Goal: Task Accomplishment & Management: Complete application form

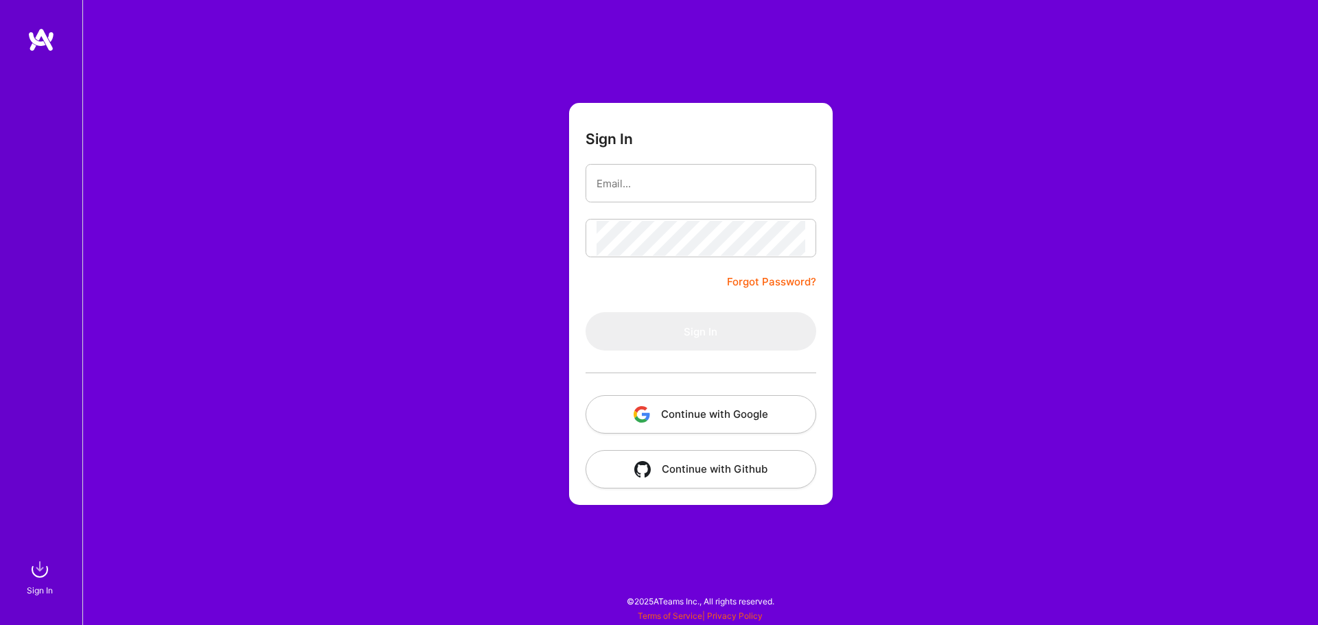
click at [700, 413] on button "Continue with Google" at bounding box center [701, 414] width 231 height 38
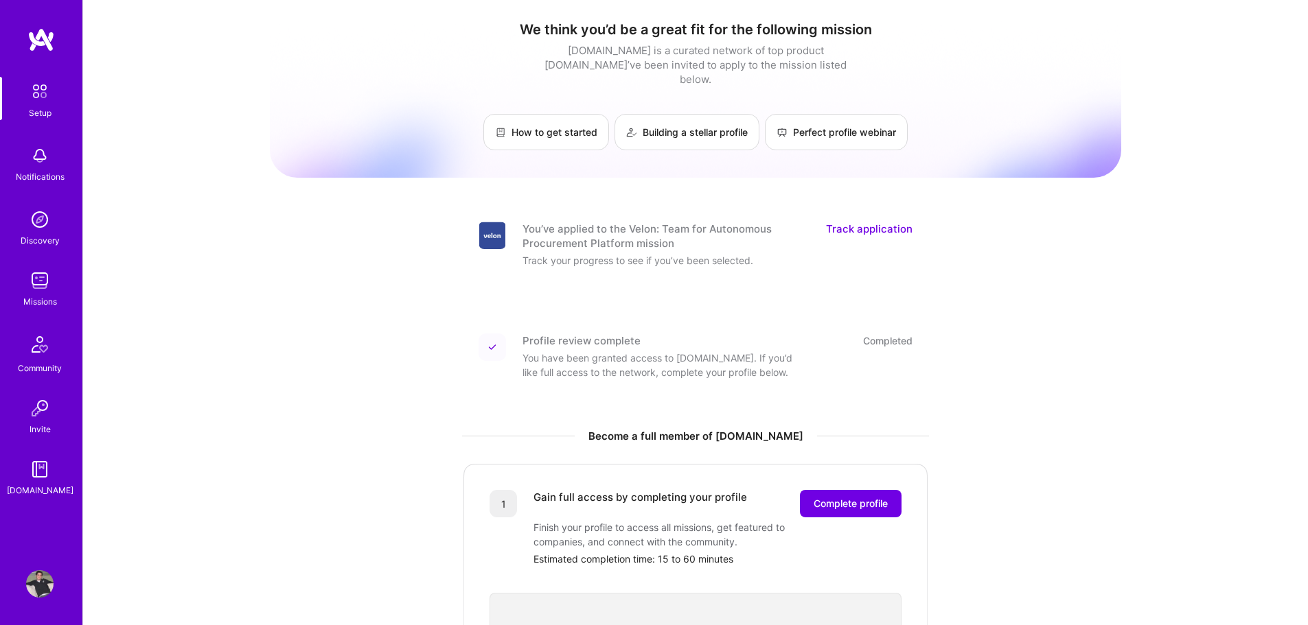
click at [856, 222] on link "Track application" at bounding box center [869, 236] width 86 height 29
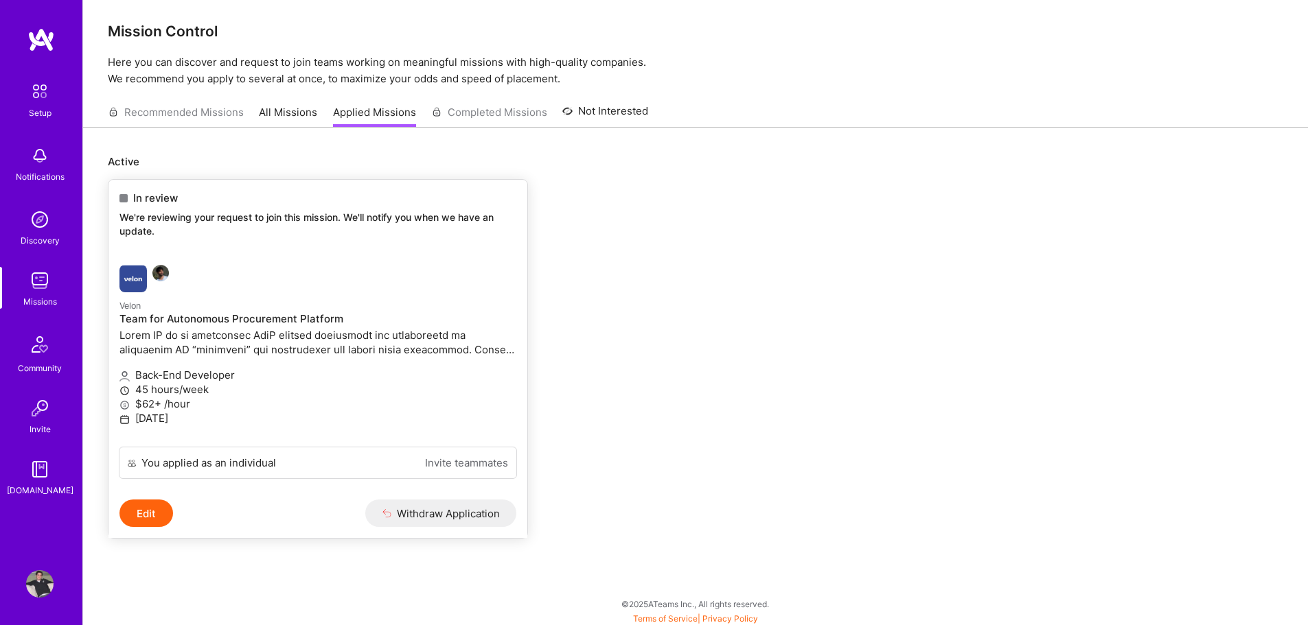
scroll to position [8, 0]
click at [288, 111] on link "All Missions" at bounding box center [288, 113] width 58 height 23
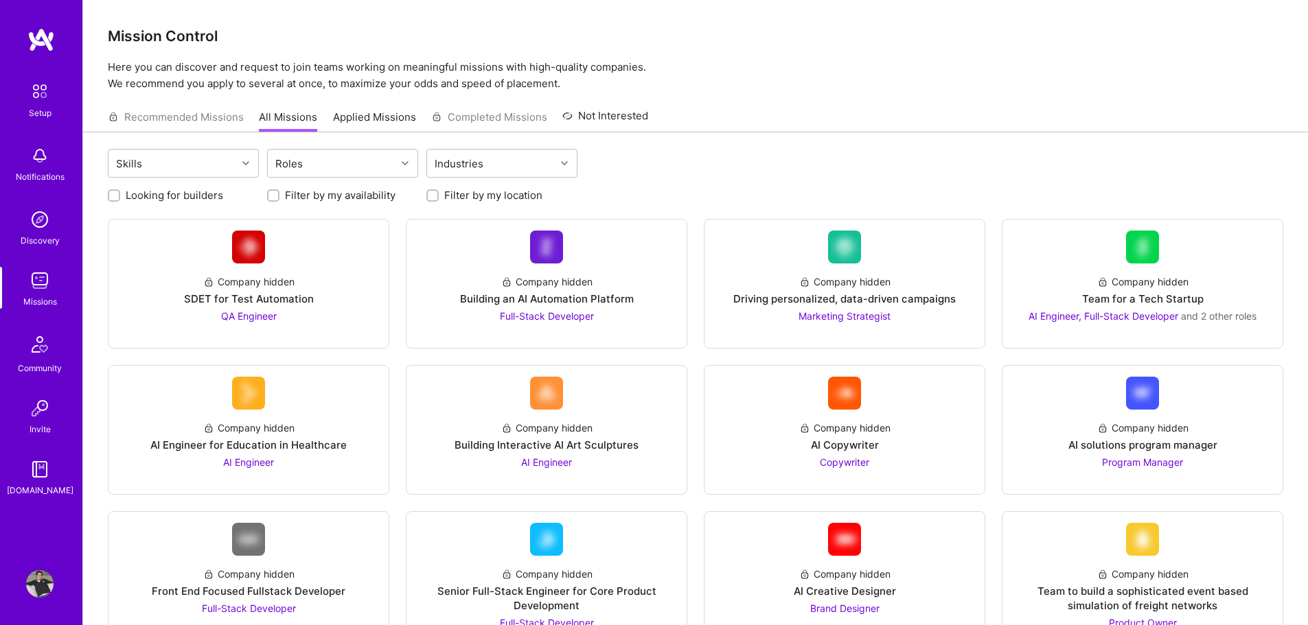
click at [366, 115] on link "Applied Missions" at bounding box center [374, 121] width 83 height 23
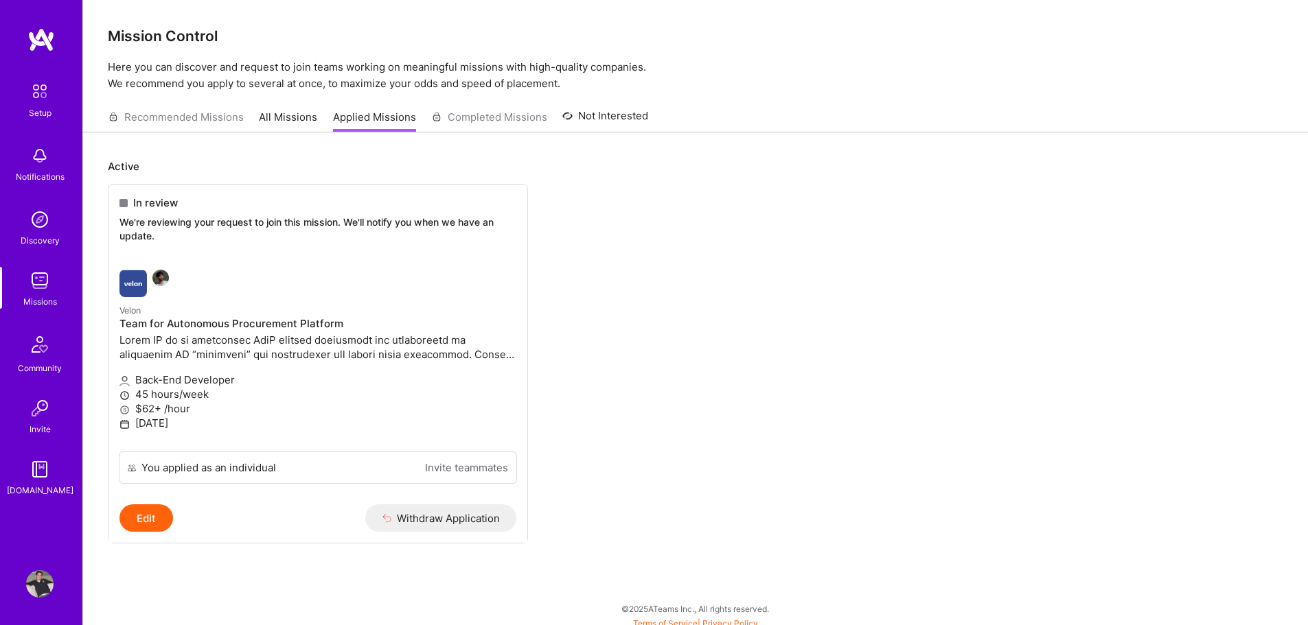
click at [292, 119] on link "All Missions" at bounding box center [288, 121] width 58 height 23
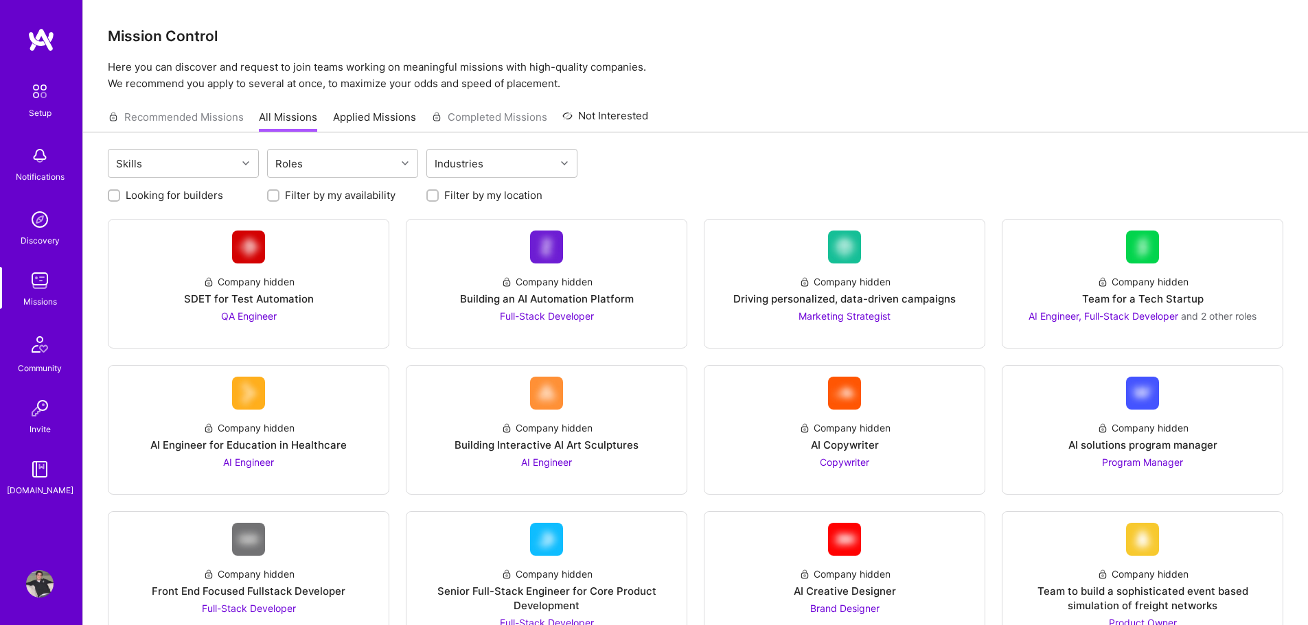
click at [351, 117] on link "Applied Missions" at bounding box center [374, 121] width 83 height 23
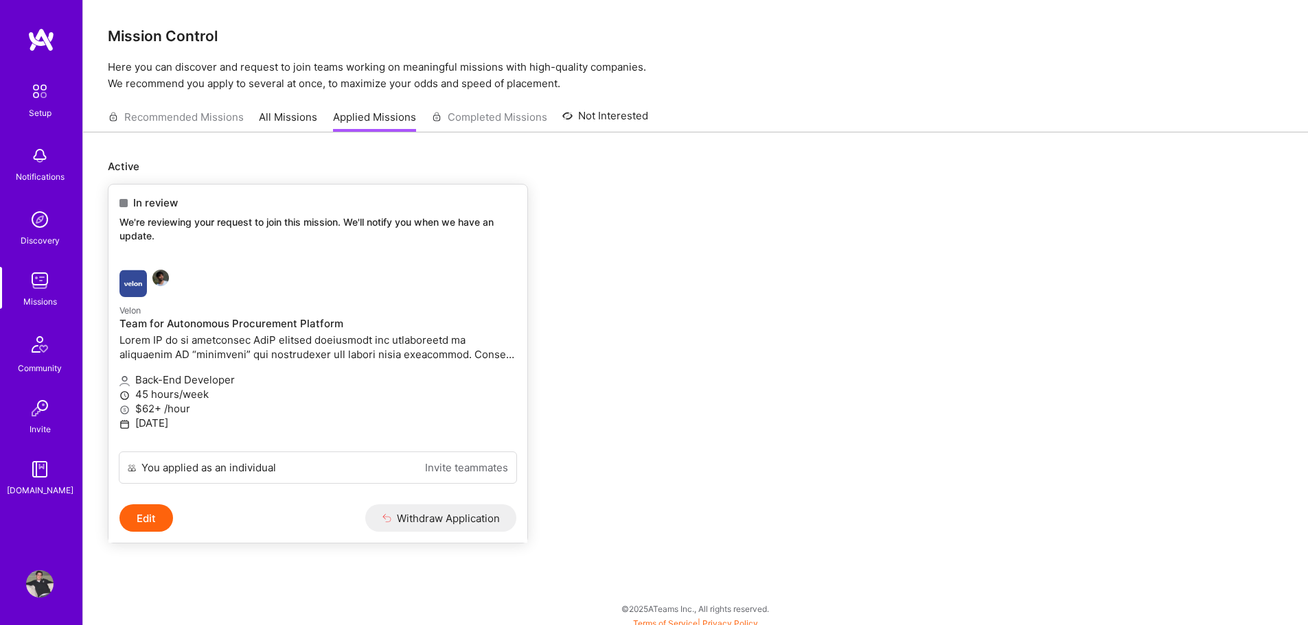
click at [278, 347] on p at bounding box center [317, 347] width 397 height 29
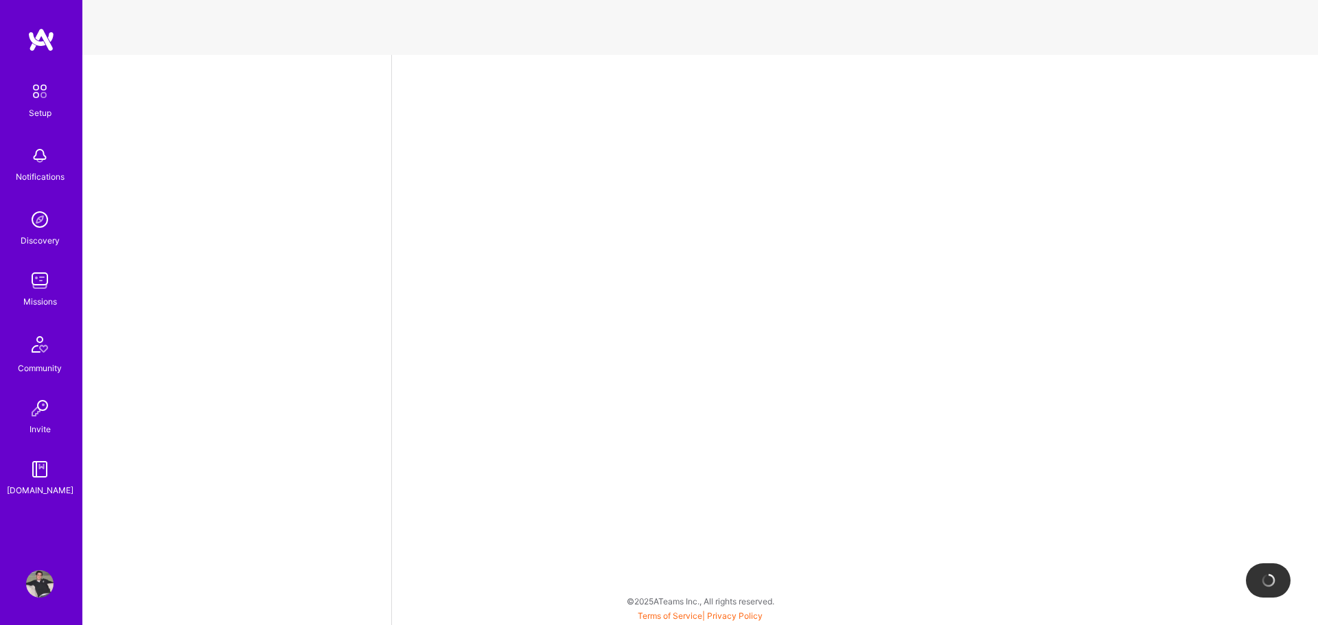
select select "IL"
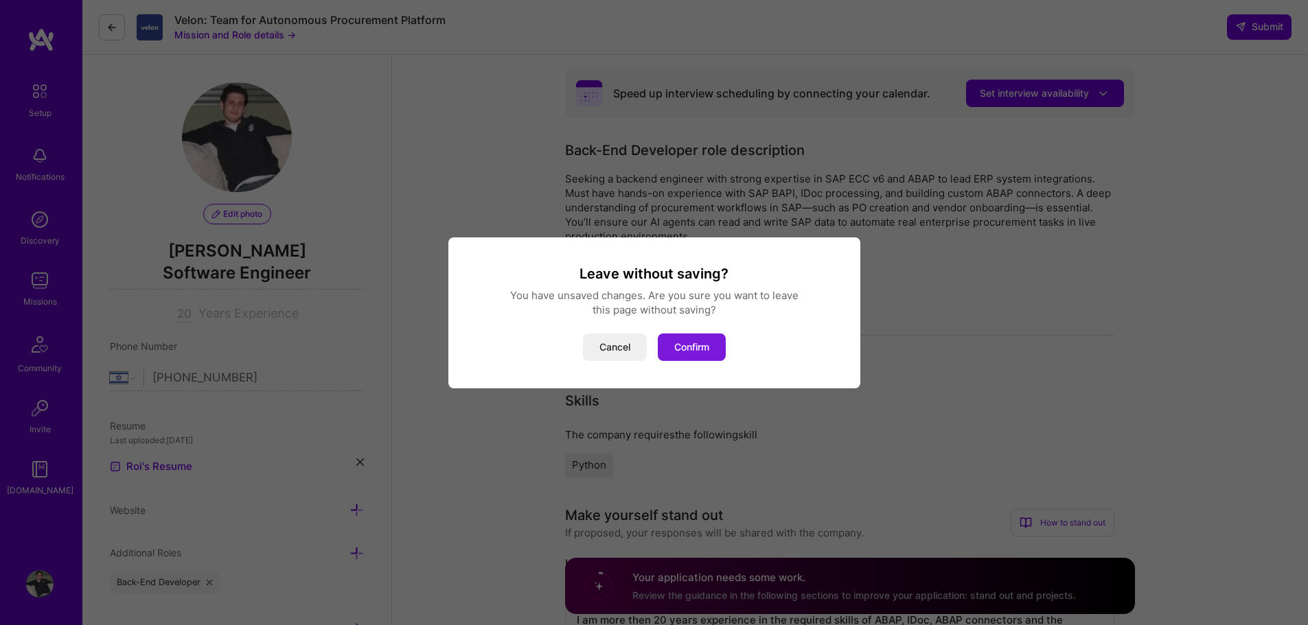
click at [692, 342] on button "Confirm" at bounding box center [692, 347] width 68 height 27
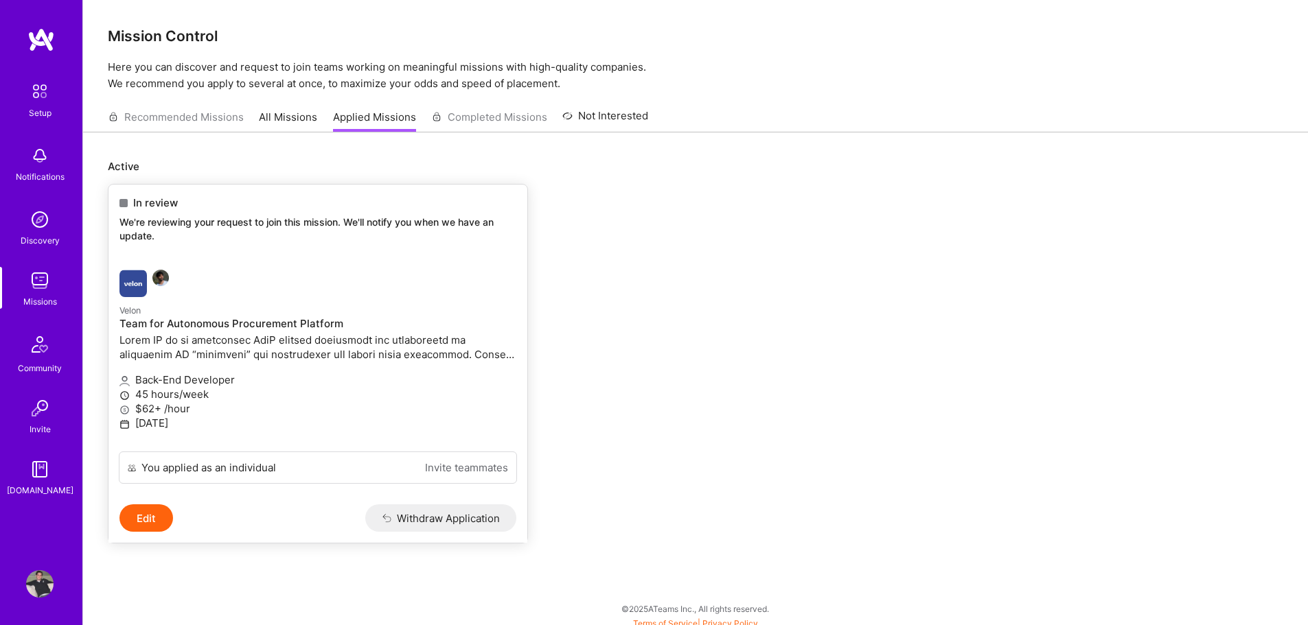
click at [230, 464] on div "You applied as an individual" at bounding box center [208, 468] width 135 height 14
click at [217, 341] on p at bounding box center [317, 347] width 397 height 29
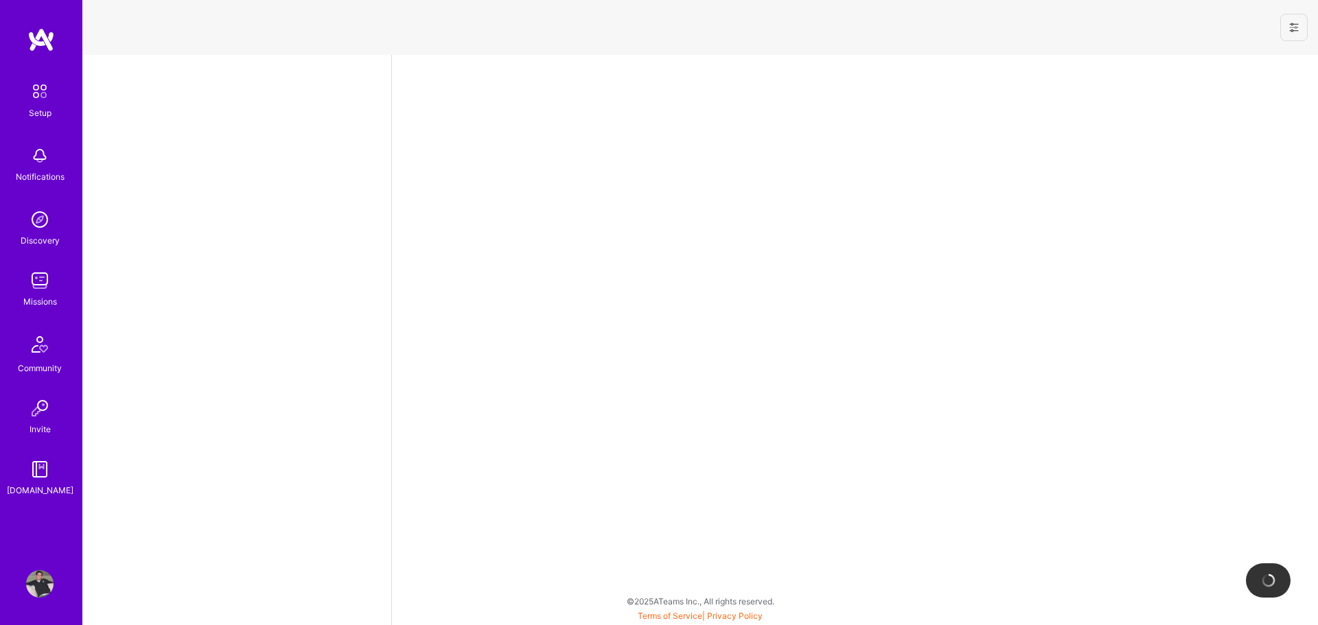
select select "IL"
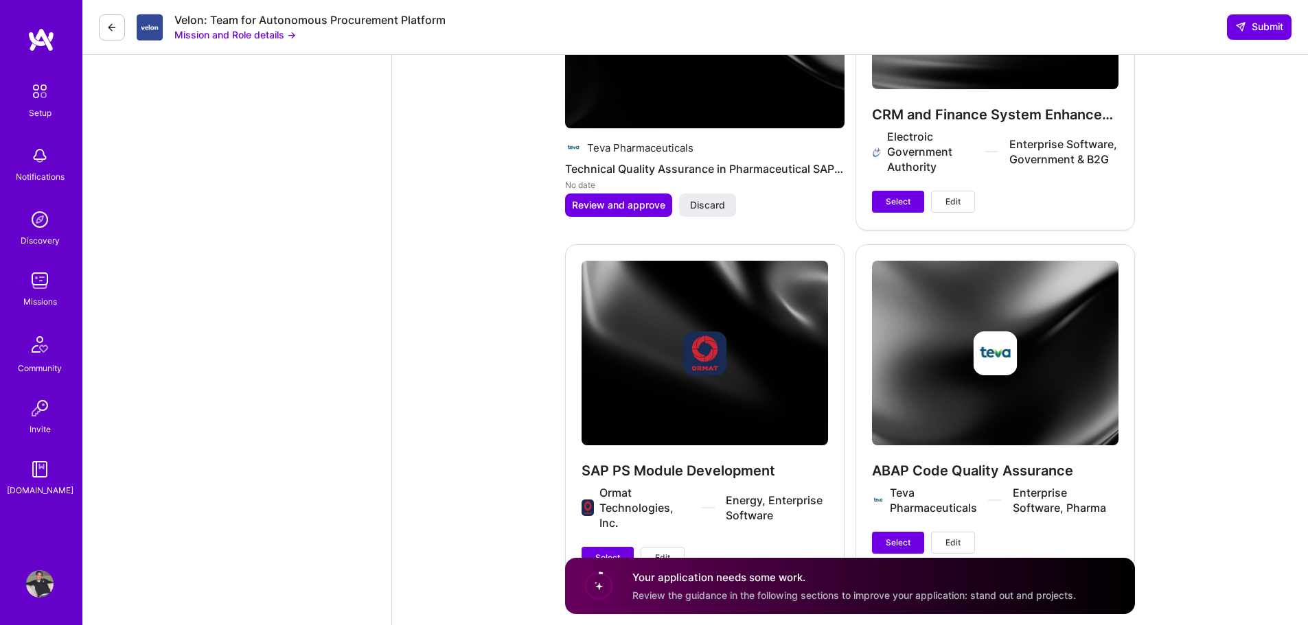
scroll to position [2323, 0]
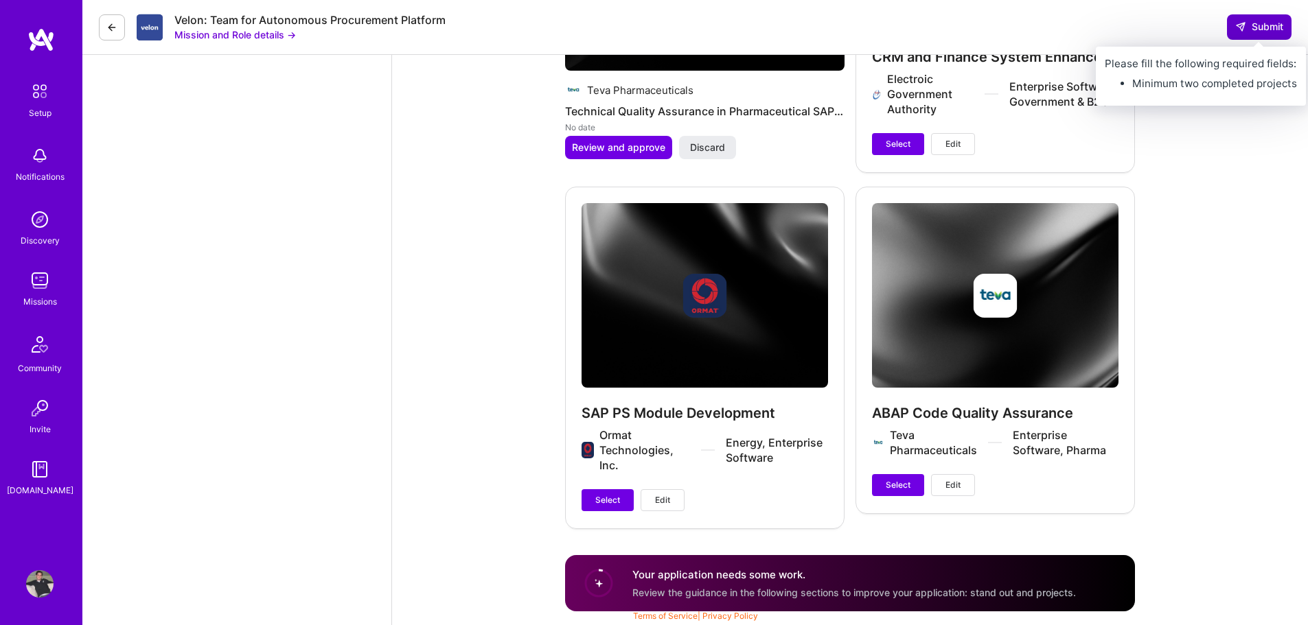
click at [1257, 19] on button "Submit" at bounding box center [1259, 26] width 65 height 25
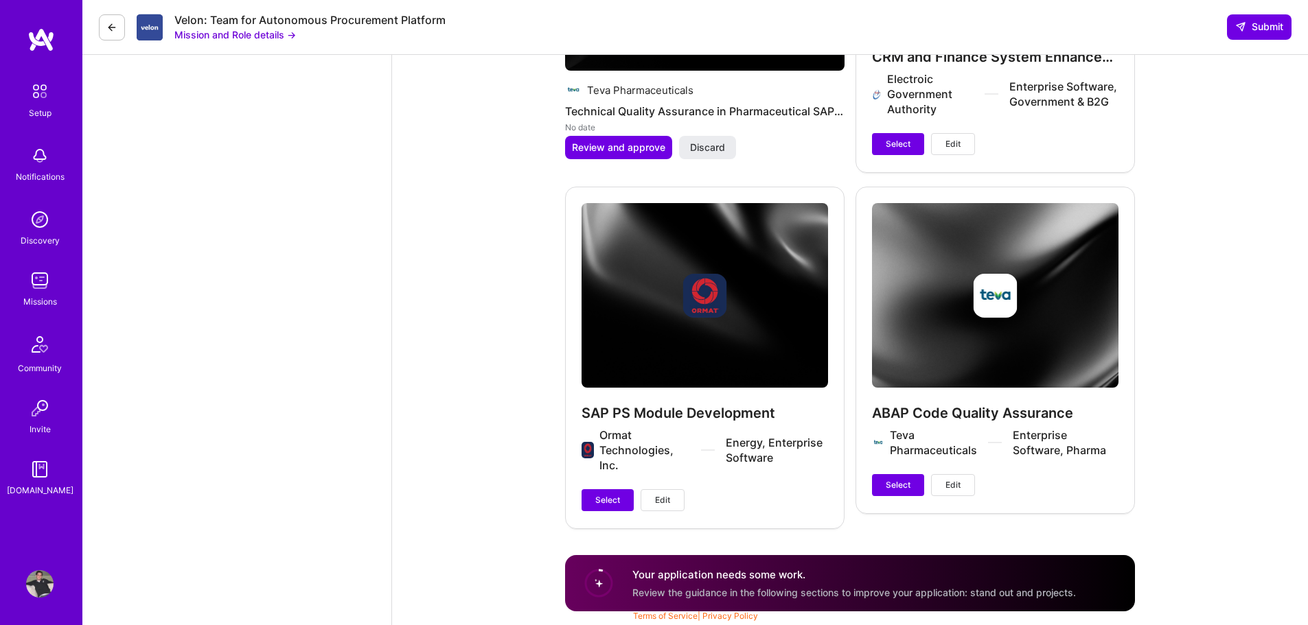
click at [776, 585] on div "Your application needs some work. Review the guidance in the following sections…" at bounding box center [853, 584] width 443 height 32
click at [602, 584] on circle at bounding box center [599, 583] width 26 height 26
click at [892, 583] on div "Your application needs some work. Review the guidance in the following sections…" at bounding box center [853, 584] width 443 height 32
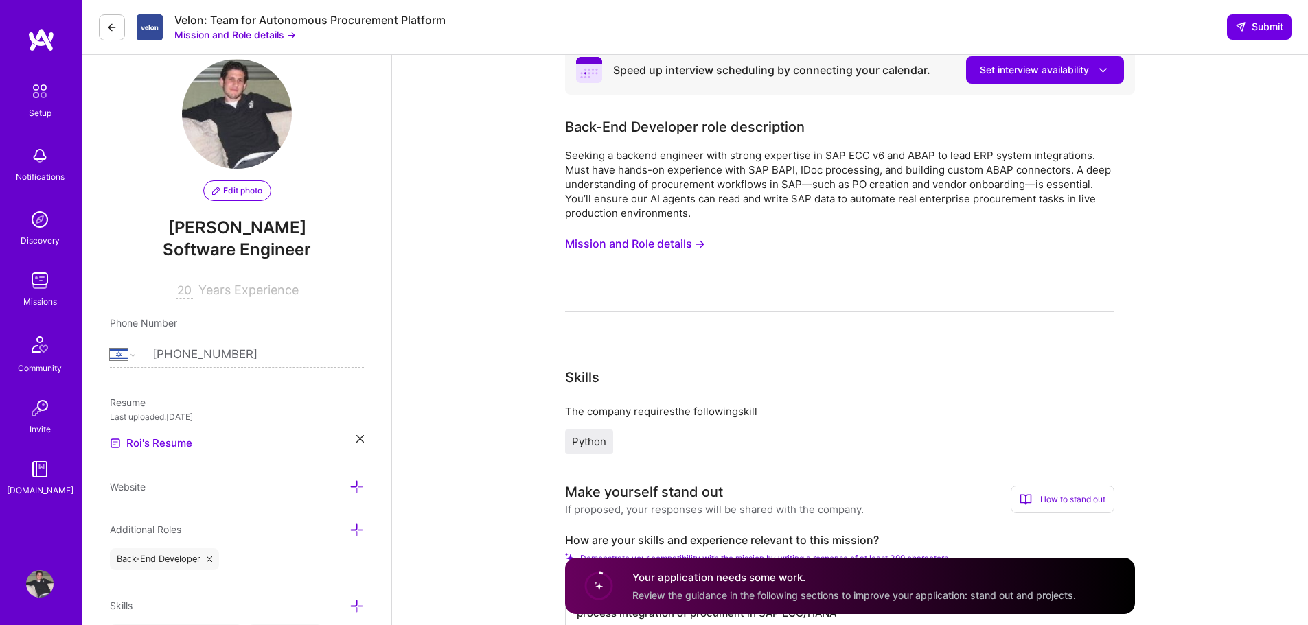
scroll to position [0, 0]
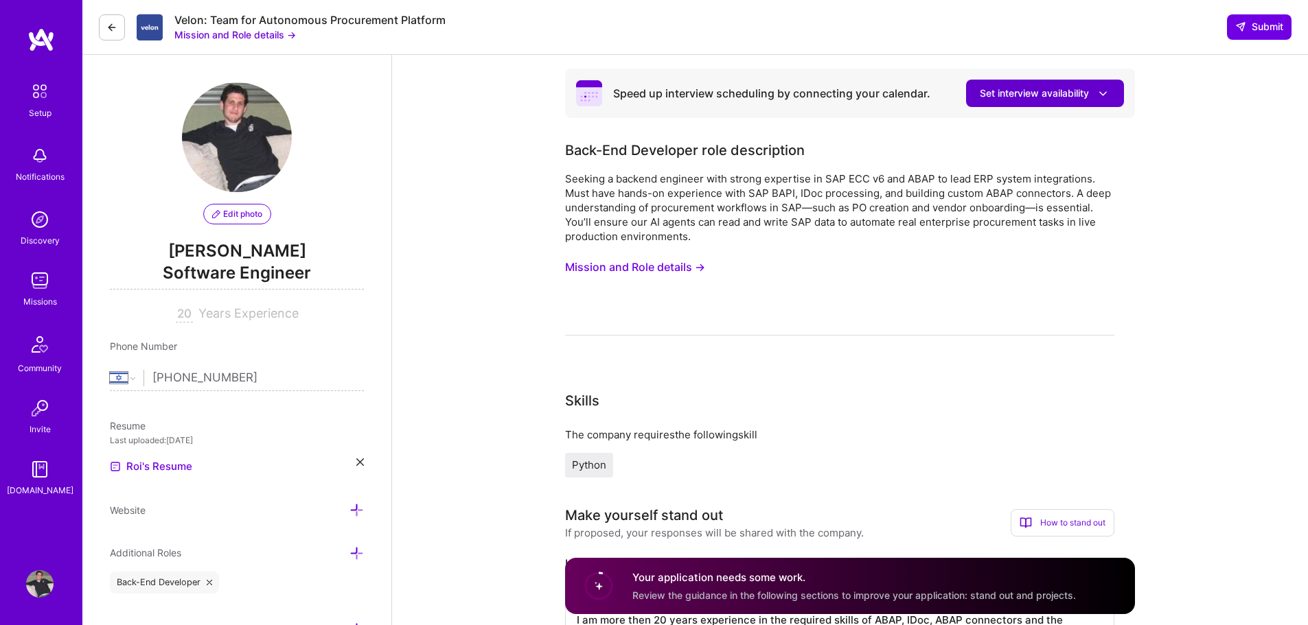
click at [1096, 88] on icon at bounding box center [1103, 93] width 14 height 14
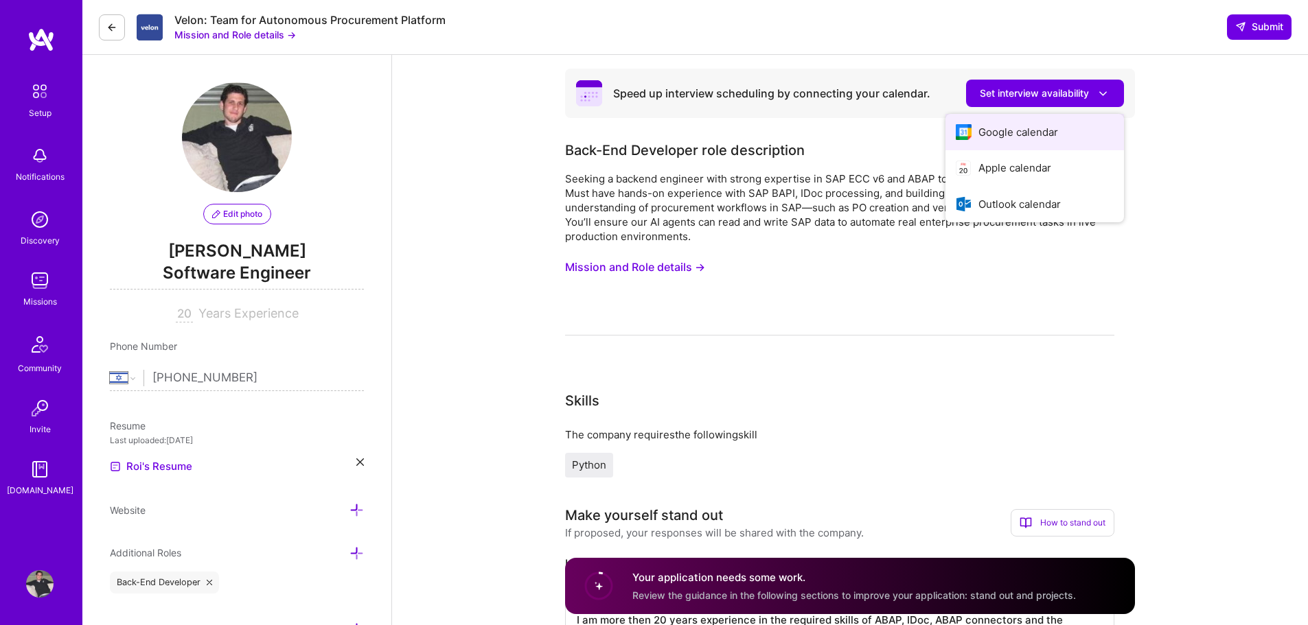
click at [1046, 127] on button "Google calendar" at bounding box center [1034, 132] width 178 height 36
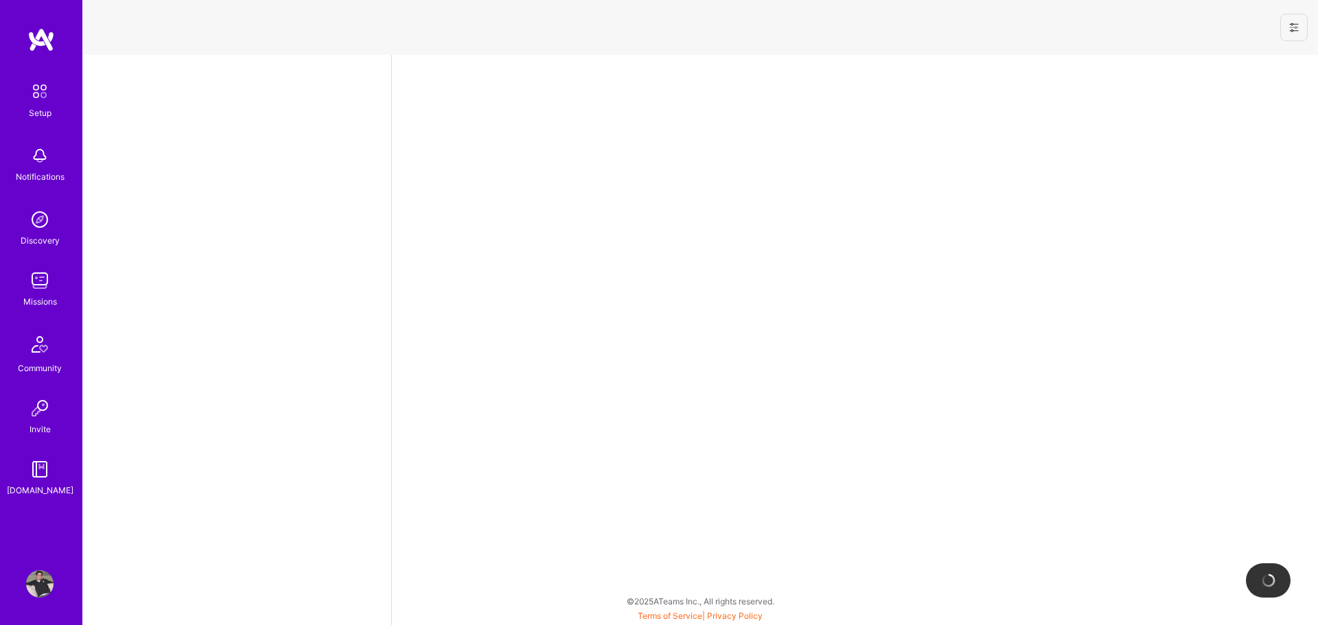
select select "IL"
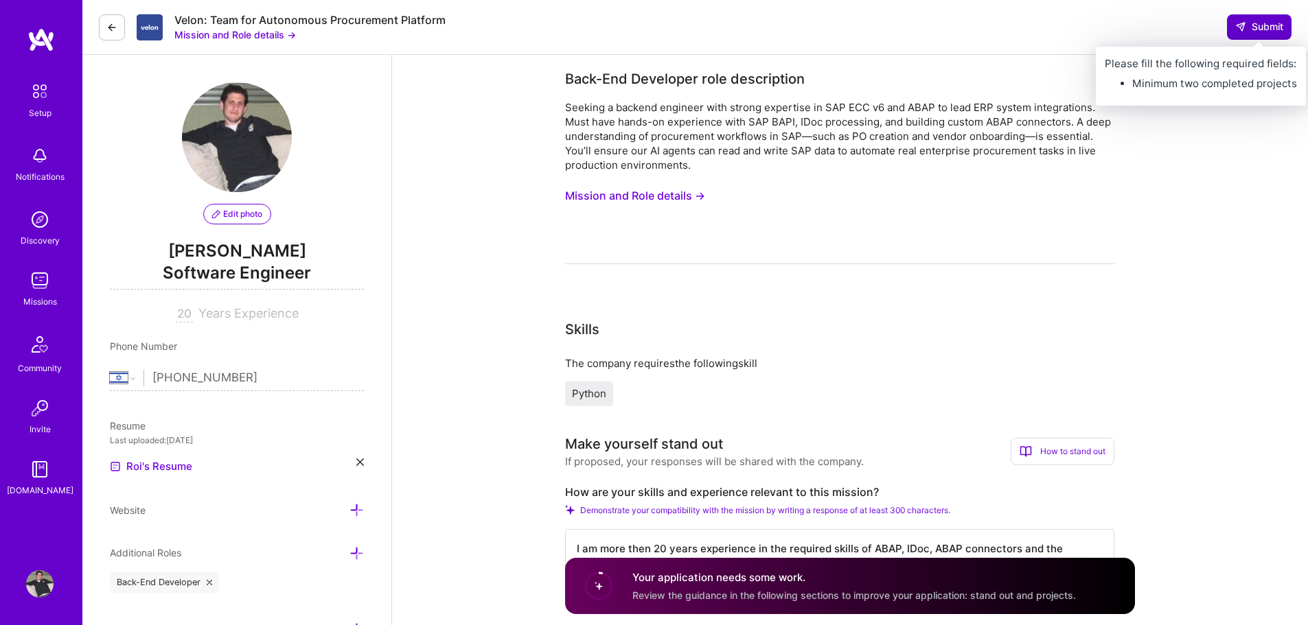
click at [1240, 32] on icon at bounding box center [1240, 26] width 11 height 11
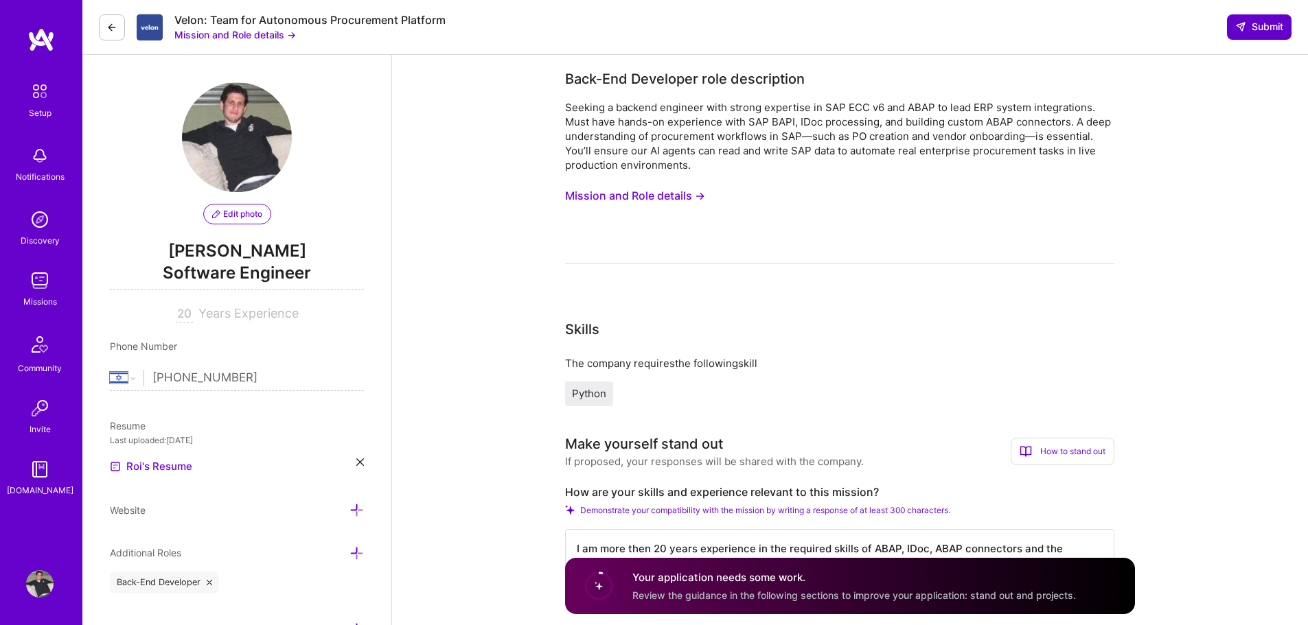
click at [1258, 23] on span "Submit" at bounding box center [1259, 27] width 48 height 14
click at [1251, 33] on span "Submit" at bounding box center [1259, 27] width 48 height 14
click at [242, 32] on button "Mission and Role details →" at bounding box center [235, 34] width 122 height 14
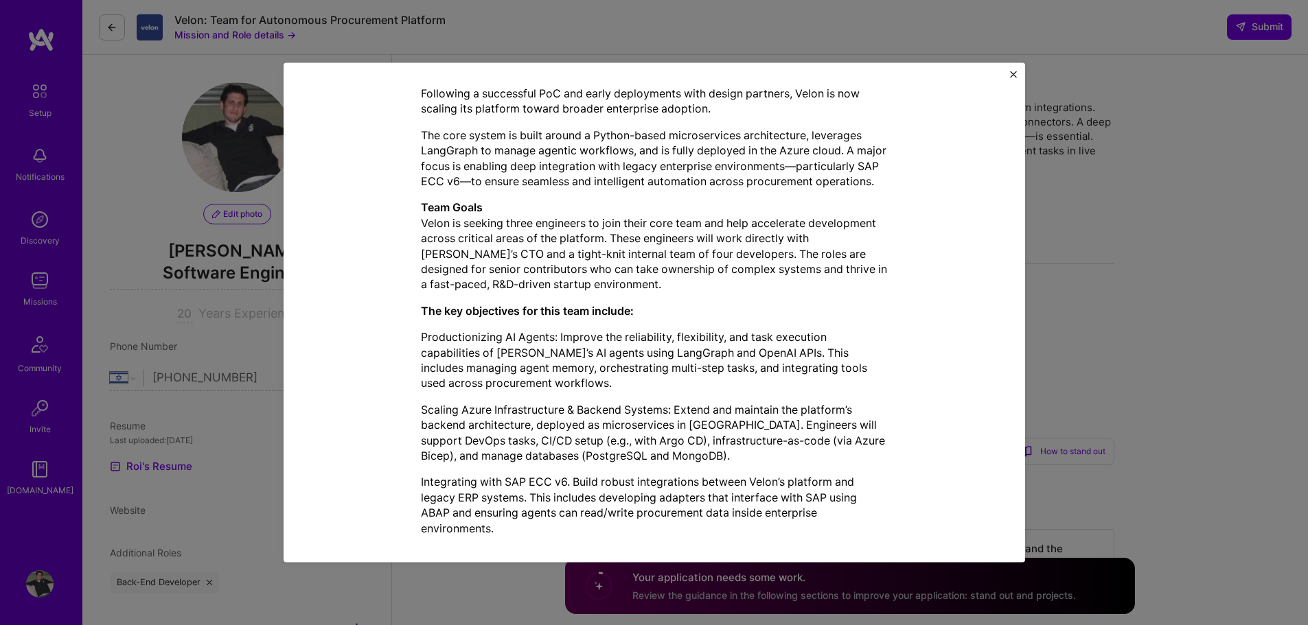
scroll to position [532, 0]
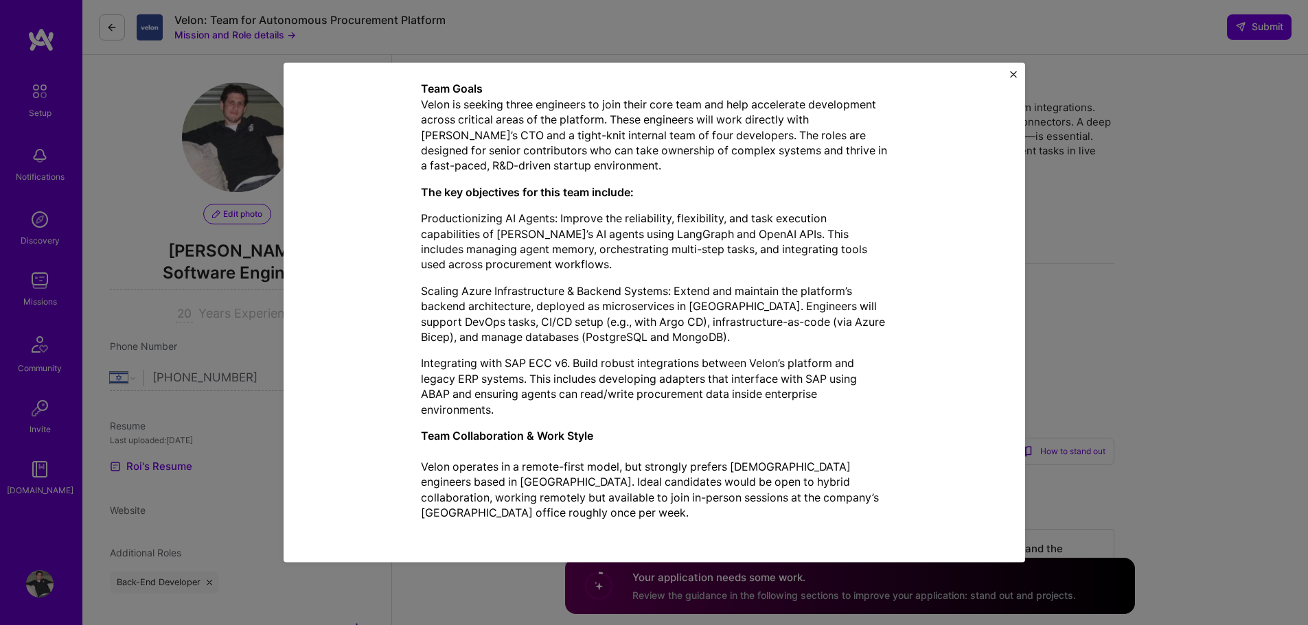
click at [1070, 260] on div "Mission Description and Role Details Back-End Developer role description Seekin…" at bounding box center [654, 312] width 1308 height 625
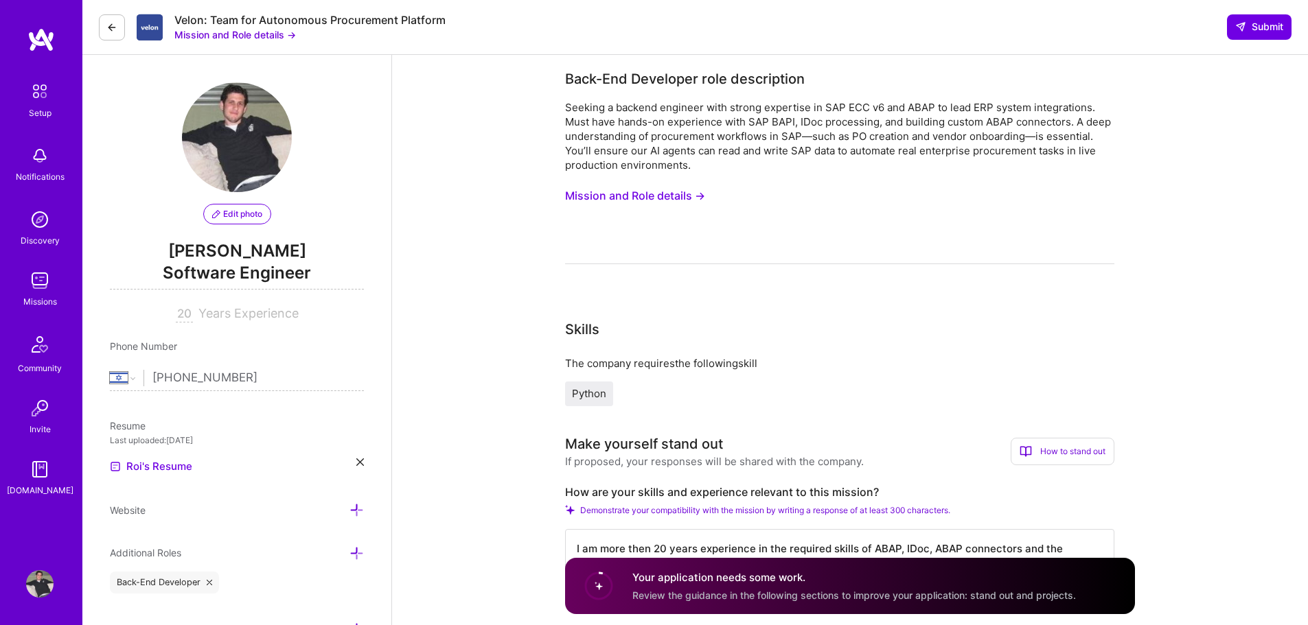
click at [110, 23] on icon at bounding box center [111, 27] width 11 height 11
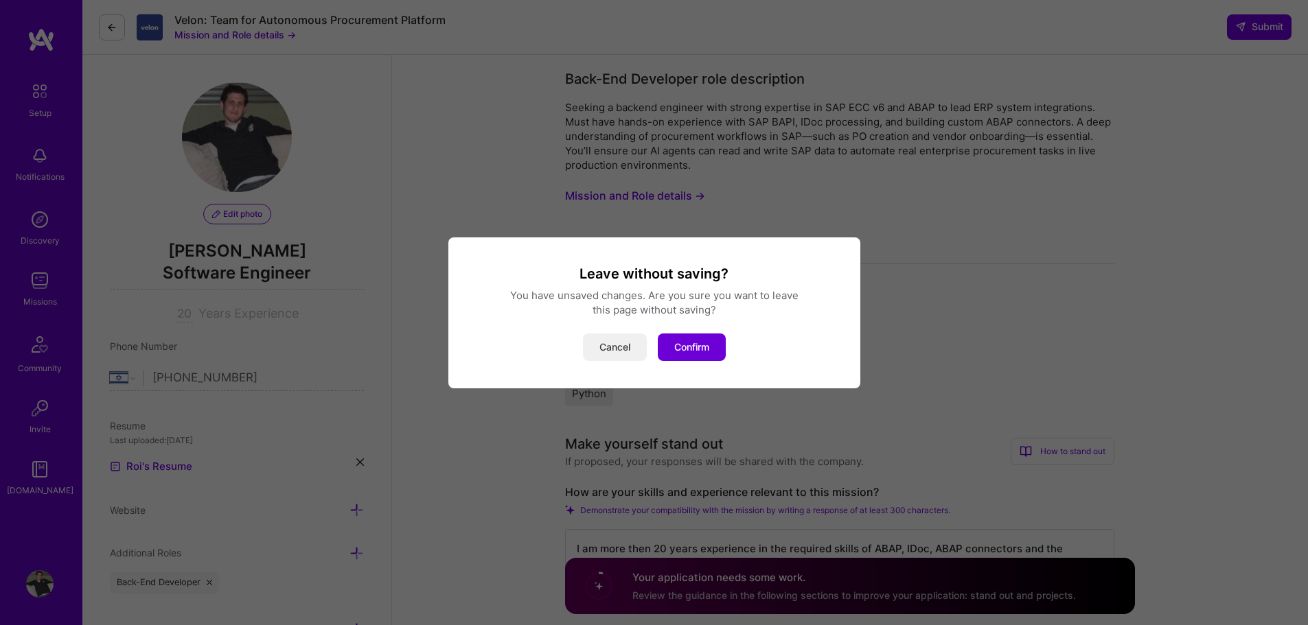
click at [617, 340] on button "Cancel" at bounding box center [615, 347] width 64 height 27
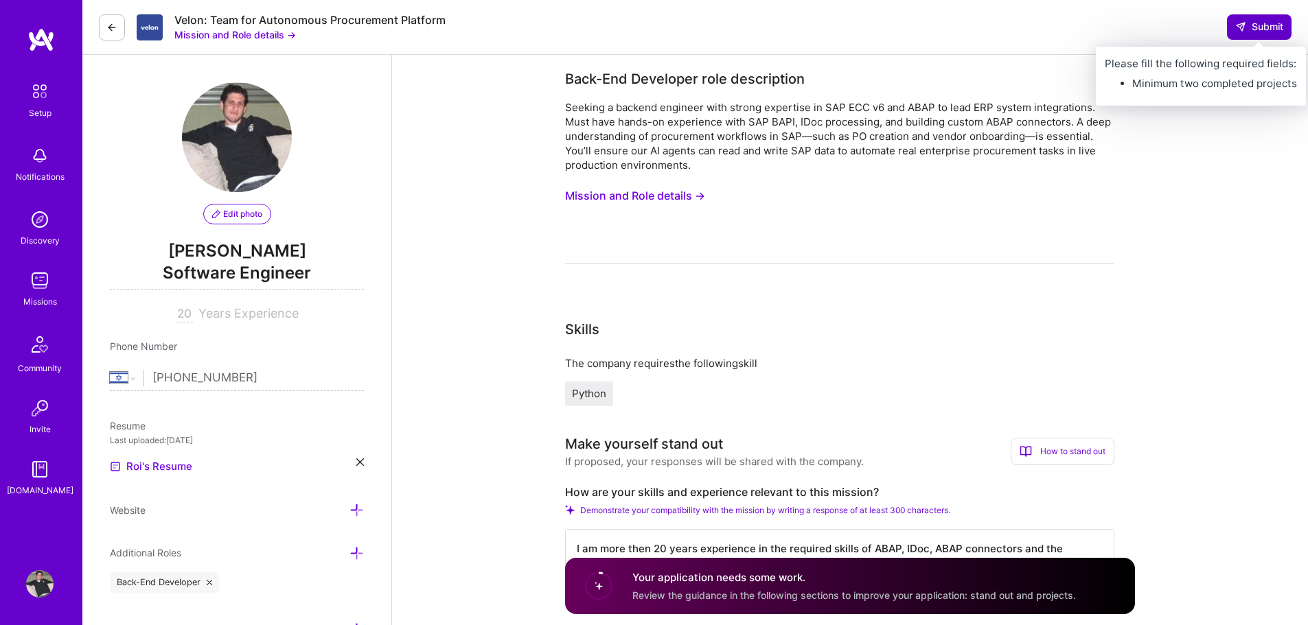
click at [1252, 28] on span "Submit" at bounding box center [1259, 27] width 48 height 14
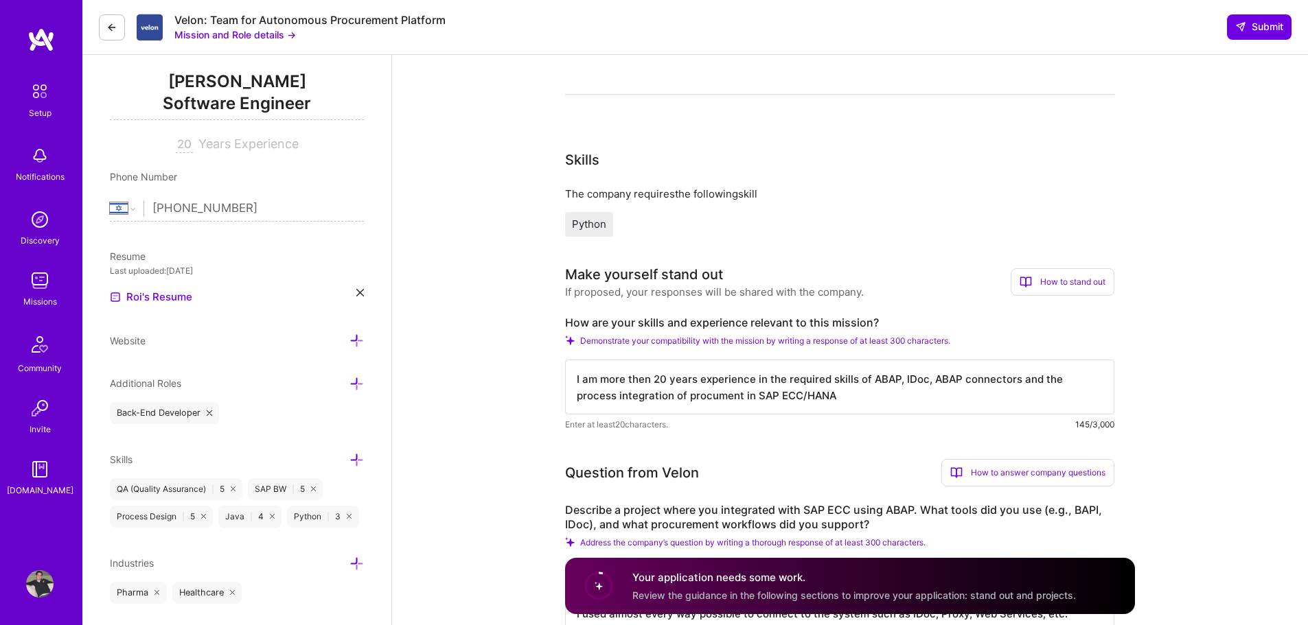
scroll to position [0, 0]
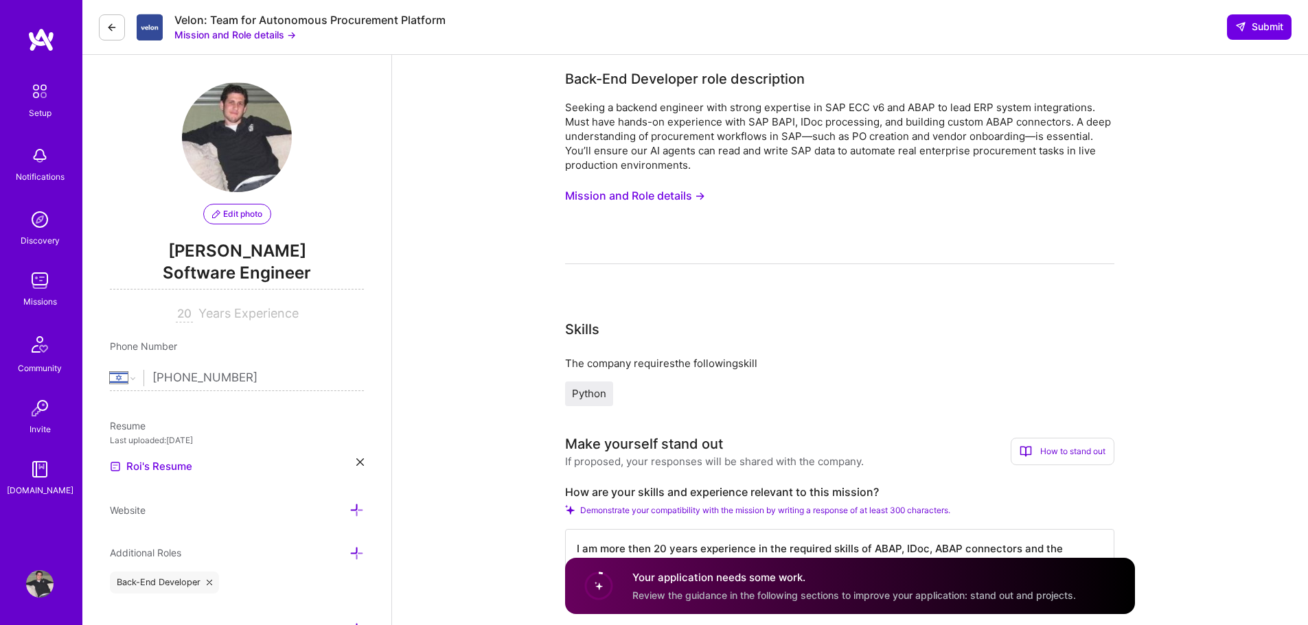
click at [103, 31] on button at bounding box center [112, 27] width 26 height 26
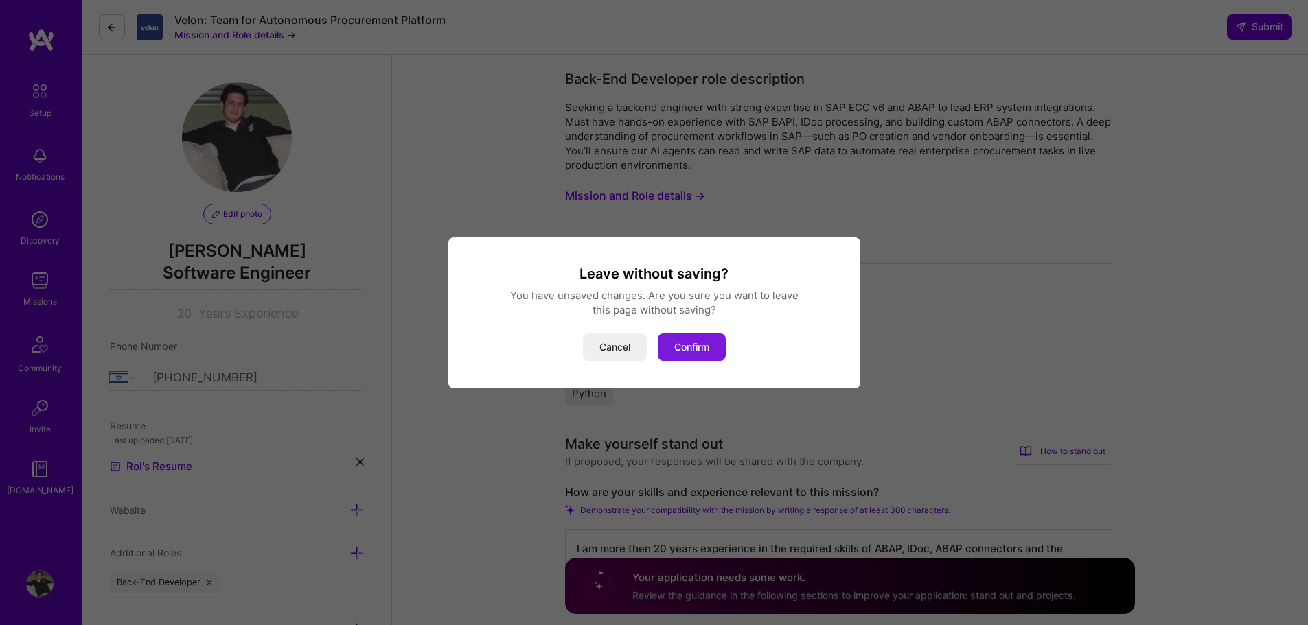
click at [693, 347] on button "Confirm" at bounding box center [692, 347] width 68 height 27
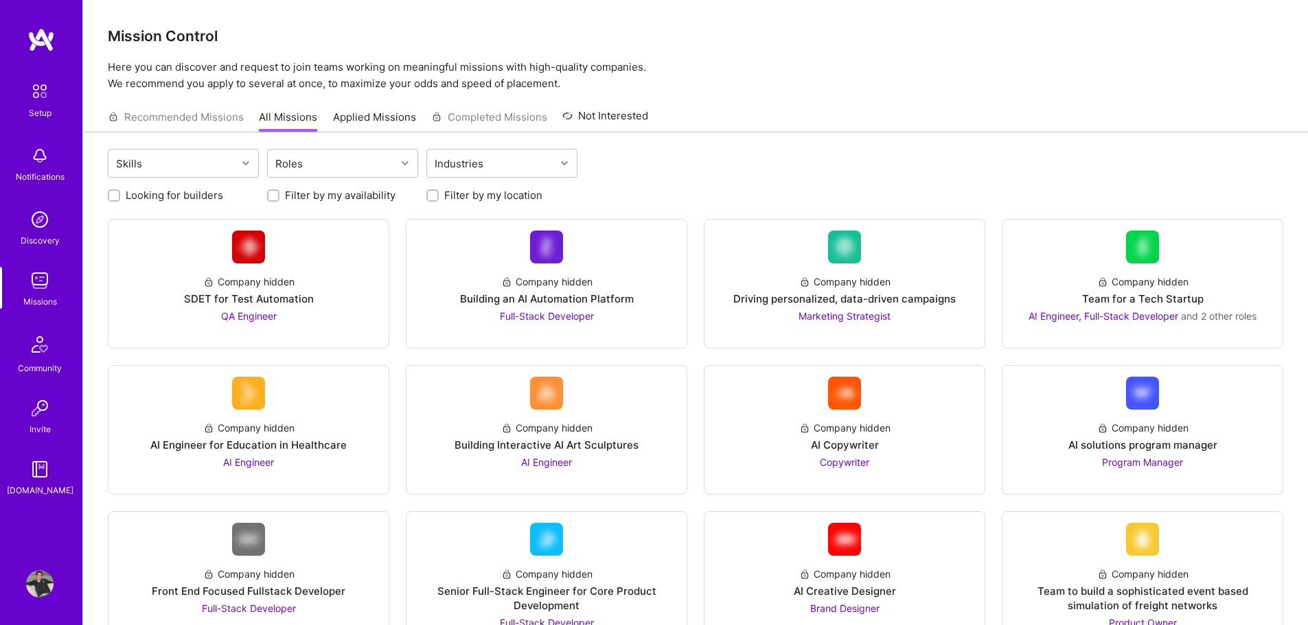
click at [352, 129] on link "Applied Missions" at bounding box center [374, 121] width 83 height 23
